Goal: Task Accomplishment & Management: Use online tool/utility

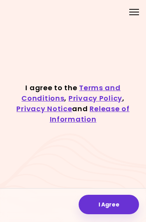
click at [110, 200] on button "I Agree" at bounding box center [109, 204] width 60 height 19
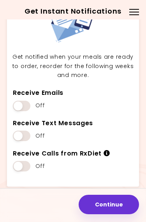
scroll to position [37, 0]
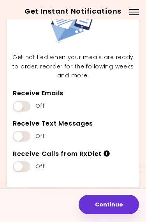
click at [22, 106] on span at bounding box center [22, 106] width 18 height 11
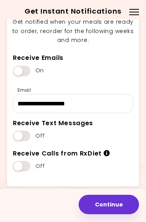
scroll to position [72, 0]
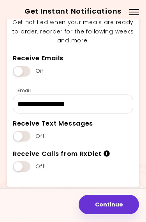
click at [23, 133] on span at bounding box center [22, 136] width 18 height 11
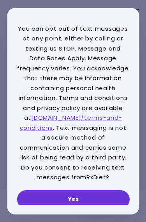
click at [83, 196] on button "Yes" at bounding box center [73, 199] width 112 height 19
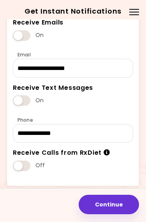
scroll to position [107, 0]
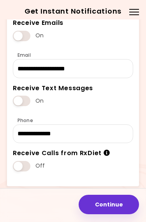
click at [20, 163] on span at bounding box center [22, 166] width 18 height 11
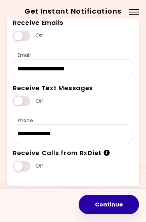
click at [111, 205] on button "Continue" at bounding box center [109, 204] width 60 height 19
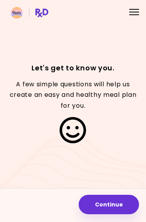
click at [114, 203] on button "Continue" at bounding box center [109, 204] width 60 height 19
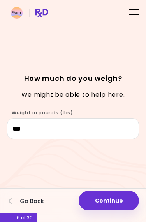
click at [114, 200] on button "Continue" at bounding box center [109, 200] width 60 height 19
select select "****"
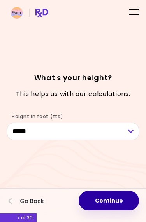
click at [117, 203] on button "Continue" at bounding box center [109, 200] width 60 height 19
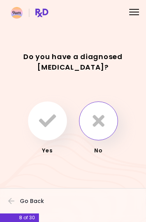
click at [106, 125] on button "button" at bounding box center [98, 121] width 39 height 39
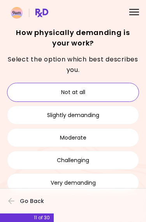
click at [119, 88] on button "Not at all" at bounding box center [73, 92] width 132 height 19
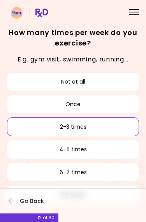
click at [123, 126] on button "2-3 times" at bounding box center [73, 126] width 132 height 19
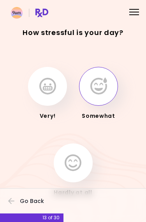
click at [104, 88] on icon "button" at bounding box center [98, 86] width 17 height 17
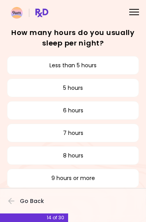
click at [124, 109] on button "6 hours" at bounding box center [73, 110] width 132 height 19
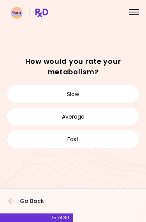
click at [127, 92] on button "Slow" at bounding box center [73, 94] width 132 height 19
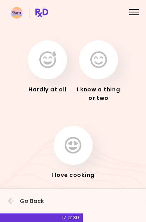
scroll to position [37, 0]
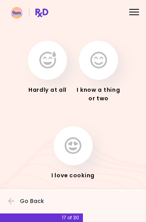
click at [49, 67] on icon "button" at bounding box center [47, 60] width 17 height 17
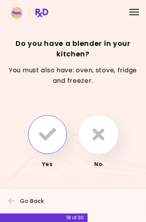
click at [52, 132] on icon "button" at bounding box center [47, 134] width 17 height 17
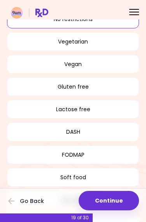
scroll to position [47, 0]
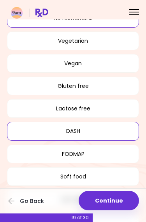
click at [117, 128] on button "DASH" at bounding box center [73, 131] width 132 height 19
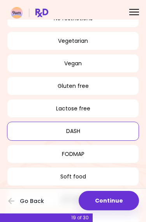
click at [114, 199] on button "Continue" at bounding box center [109, 200] width 60 height 19
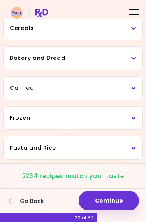
scroll to position [396, 0]
click at [136, 91] on h3 "Canned" at bounding box center [73, 88] width 126 height 8
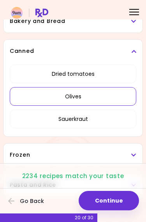
scroll to position [437, 0]
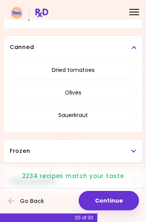
click at [138, 50] on div "Canned" at bounding box center [73, 47] width 139 height 23
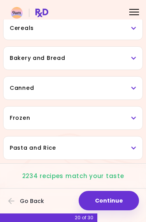
scroll to position [396, 0]
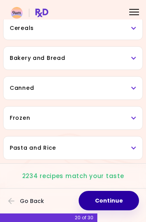
click at [118, 201] on button "Continue" at bounding box center [109, 200] width 60 height 19
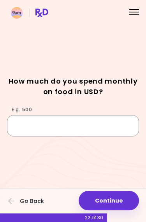
click at [91, 130] on input "E.g. 500" at bounding box center [73, 125] width 132 height 21
type input "***"
click at [130, 99] on div "How much do you spend monthly on food in USD?" at bounding box center [73, 89] width 132 height 27
click at [116, 198] on button "Continue" at bounding box center [109, 200] width 60 height 19
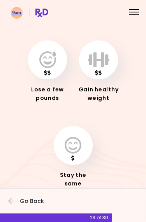
scroll to position [37, 0]
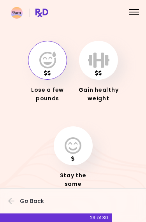
click at [48, 70] on button "button" at bounding box center [47, 60] width 39 height 39
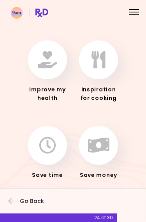
scroll to position [37, 0]
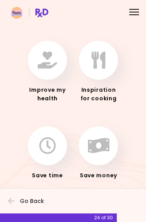
click at [47, 73] on button "button" at bounding box center [47, 60] width 39 height 39
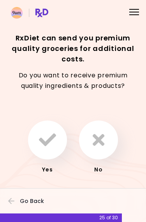
click at [104, 141] on icon "button" at bounding box center [99, 139] width 12 height 17
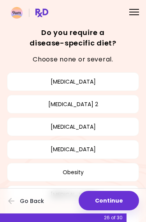
click at [121, 128] on button "[MEDICAL_DATA]" at bounding box center [73, 126] width 132 height 19
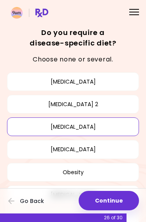
click at [121, 198] on button "Continue" at bounding box center [109, 200] width 60 height 19
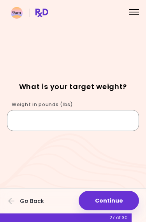
click at [107, 121] on input "Weight in pounds (lbs)" at bounding box center [73, 120] width 132 height 21
type input "***"
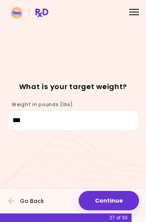
click at [137, 99] on div "Weight in pounds (lbs) ***" at bounding box center [73, 114] width 132 height 33
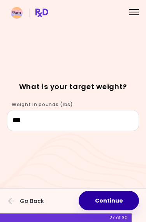
click at [116, 198] on button "Continue" at bounding box center [109, 200] width 60 height 19
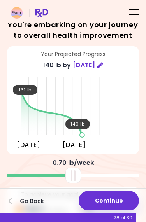
click at [113, 198] on button "Continue" at bounding box center [109, 200] width 60 height 19
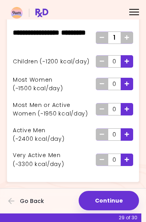
scroll to position [39, 0]
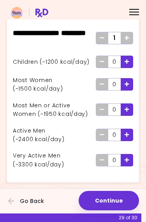
click at [118, 198] on button "Continue" at bounding box center [109, 200] width 60 height 19
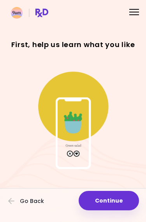
click at [117, 198] on button "Continue" at bounding box center [109, 200] width 60 height 19
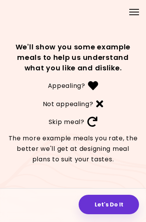
click at [117, 201] on button "Let's Do It" at bounding box center [109, 204] width 60 height 19
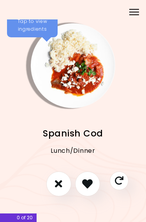
click at [77, 72] on img "Info - Spanish Cod" at bounding box center [73, 65] width 85 height 85
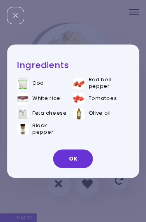
click at [85, 162] on button "OK" at bounding box center [73, 158] width 40 height 19
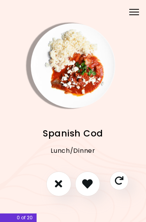
click at [95, 181] on button "I like this recipe" at bounding box center [87, 184] width 25 height 25
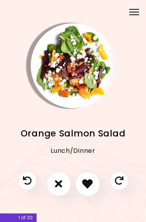
click at [91, 182] on icon "I like this recipe" at bounding box center [87, 184] width 11 height 11
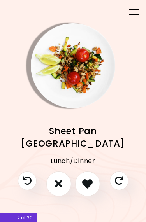
click at [93, 179] on button "I like this recipe" at bounding box center [87, 184] width 25 height 25
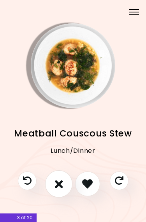
click at [58, 182] on icon "I don't like this recipe" at bounding box center [58, 184] width 8 height 12
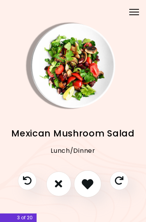
click at [92, 181] on icon "I like this recipe" at bounding box center [88, 184] width 12 height 12
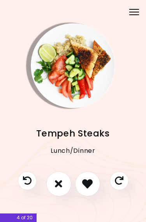
click at [83, 77] on img "Info - Tempeh Steaks" at bounding box center [73, 65] width 85 height 85
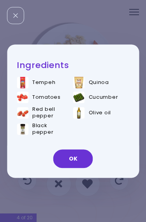
click at [82, 157] on button "OK" at bounding box center [73, 158] width 40 height 19
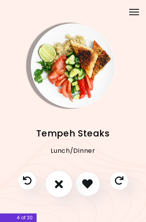
click at [59, 181] on icon "I don't like this recipe" at bounding box center [58, 184] width 8 height 12
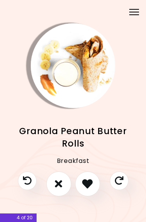
click at [92, 181] on icon "I like this recipe" at bounding box center [87, 184] width 11 height 11
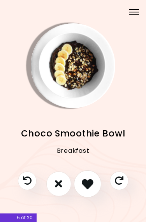
click at [93, 181] on icon "I like this recipe" at bounding box center [88, 184] width 12 height 12
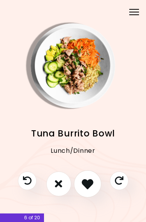
click at [92, 178] on icon "I like this recipe" at bounding box center [88, 184] width 12 height 12
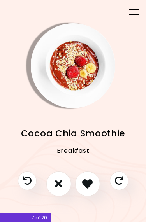
click at [85, 78] on img "Info - Cocoa Chia Smoothie" at bounding box center [73, 65] width 85 height 85
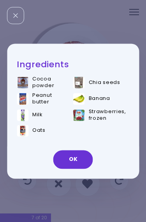
click at [79, 157] on button "OK" at bounding box center [73, 159] width 40 height 19
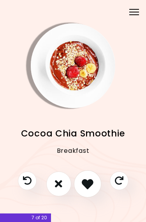
click at [92, 182] on icon "I like this recipe" at bounding box center [88, 184] width 12 height 12
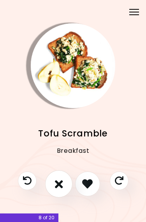
click at [57, 182] on icon "I don't like this recipe" at bounding box center [58, 184] width 8 height 12
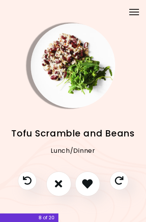
click at [59, 187] on icon "I don't like this recipe" at bounding box center [58, 184] width 7 height 11
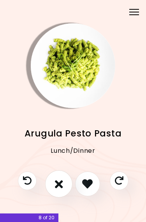
click at [60, 178] on button "I don't like this recipe" at bounding box center [58, 183] width 27 height 27
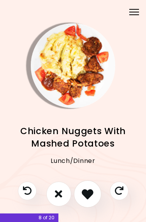
click at [89, 192] on icon "I like this recipe" at bounding box center [88, 194] width 12 height 12
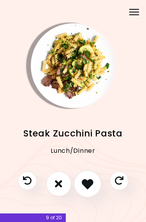
click at [89, 184] on icon "I like this recipe" at bounding box center [88, 184] width 12 height 12
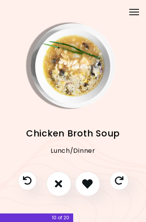
click at [91, 181] on icon "I like this recipe" at bounding box center [87, 184] width 11 height 11
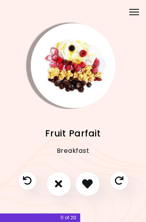
click at [90, 180] on icon "I like this recipe" at bounding box center [87, 184] width 11 height 11
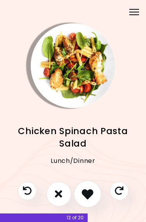
click at [89, 189] on icon "I like this recipe" at bounding box center [88, 194] width 12 height 12
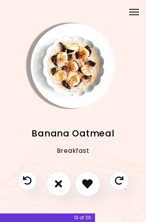
click at [88, 182] on icon "I like this recipe" at bounding box center [87, 184] width 11 height 11
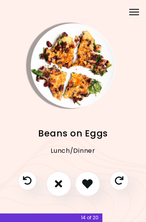
click at [89, 180] on icon "I like this recipe" at bounding box center [87, 184] width 11 height 11
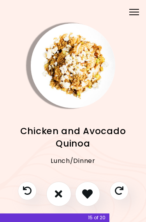
click at [91, 189] on icon "I like this recipe" at bounding box center [87, 194] width 11 height 11
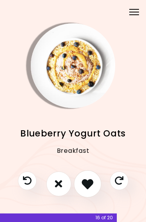
click at [92, 181] on icon "I like this recipe" at bounding box center [88, 184] width 12 height 12
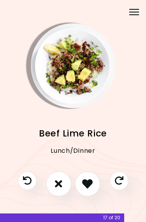
click at [90, 71] on img "Info - Beef Lime Rice" at bounding box center [73, 65] width 85 height 85
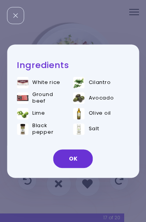
click at [81, 155] on button "OK" at bounding box center [73, 158] width 40 height 19
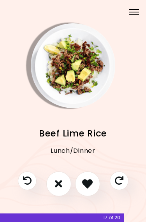
click at [91, 180] on icon "I like this recipe" at bounding box center [87, 184] width 11 height 11
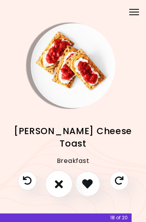
click at [60, 180] on icon "I don't like this recipe" at bounding box center [58, 184] width 8 height 12
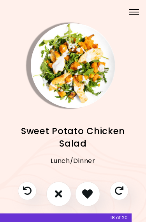
click at [92, 190] on icon "I like this recipe" at bounding box center [87, 194] width 11 height 11
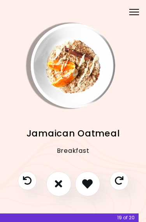
click at [89, 77] on img "Info - Jamaican Oatmeal" at bounding box center [73, 65] width 85 height 85
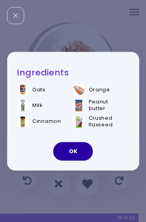
click at [82, 150] on button "OK" at bounding box center [73, 151] width 40 height 19
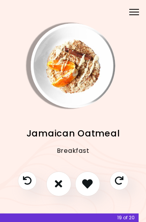
click at [88, 184] on icon "I like this recipe" at bounding box center [87, 184] width 11 height 11
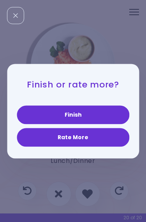
click at [113, 110] on button "Finish" at bounding box center [73, 114] width 112 height 19
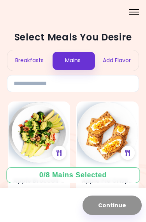
click at [51, 137] on img at bounding box center [39, 132] width 61 height 61
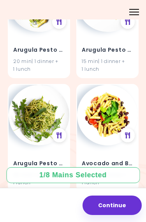
scroll to position [362, 0]
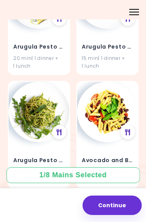
click at [111, 112] on img at bounding box center [107, 112] width 61 height 61
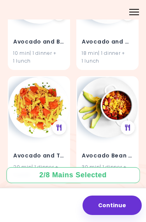
scroll to position [596, 0]
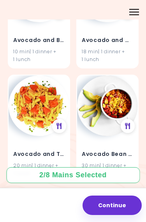
click at [98, 116] on img at bounding box center [107, 105] width 61 height 61
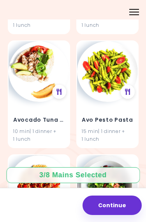
scroll to position [1641, 0]
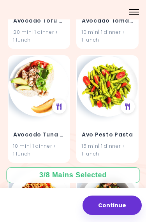
click at [40, 77] on img at bounding box center [39, 86] width 61 height 61
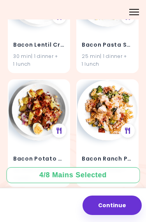
scroll to position [2074, 0]
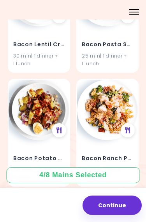
click at [42, 109] on img at bounding box center [39, 110] width 61 height 61
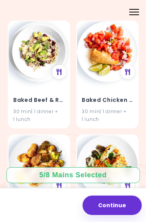
scroll to position [2360, 0]
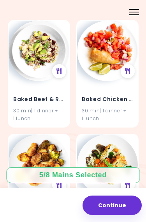
click at [103, 81] on div "Baked Chicken and Salsa 30 min | 1 dinner + 1 lunch" at bounding box center [107, 104] width 61 height 46
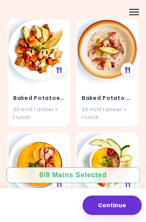
scroll to position [2913, 0]
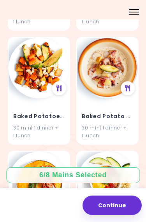
click at [44, 110] on h4 "Baked Potatoes & Tofu" at bounding box center [38, 116] width 51 height 12
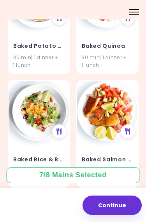
scroll to position [3099, 0]
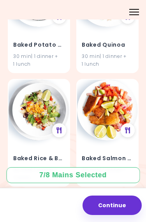
click at [107, 108] on img at bounding box center [107, 110] width 61 height 61
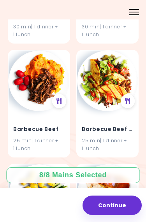
scroll to position [3699, 0]
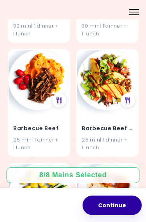
click at [119, 208] on button "Continue" at bounding box center [111, 205] width 59 height 19
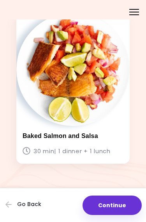
scroll to position [1150, 0]
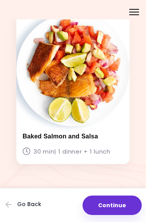
click at [119, 207] on button "Continue" at bounding box center [111, 205] width 59 height 19
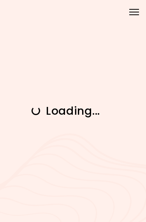
scroll to position [0, 0]
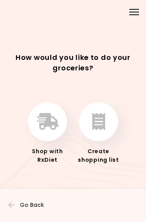
click at [105, 124] on button "button" at bounding box center [98, 121] width 39 height 39
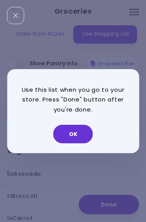
click at [79, 133] on button "OK" at bounding box center [73, 134] width 40 height 19
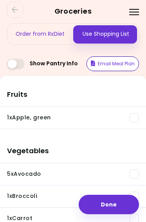
click at [123, 63] on button "Email Meal Plan" at bounding box center [112, 63] width 53 height 15
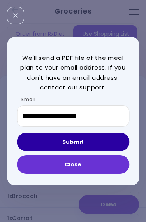
click at [106, 138] on button "Submit" at bounding box center [73, 142] width 112 height 19
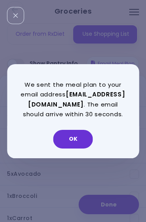
click at [80, 140] on button "OK" at bounding box center [73, 139] width 40 height 19
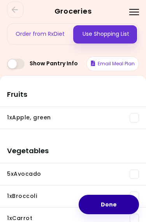
click at [116, 205] on button "Done" at bounding box center [109, 204] width 60 height 19
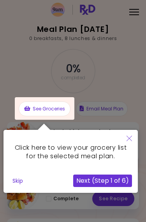
click at [132, 135] on button "Close" at bounding box center [129, 139] width 17 height 18
